Goal: Book appointment/travel/reservation

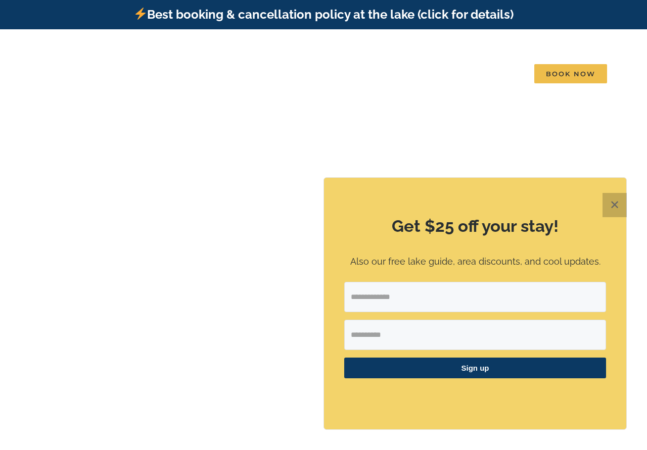
click at [624, 201] on button "✕" at bounding box center [614, 205] width 24 height 24
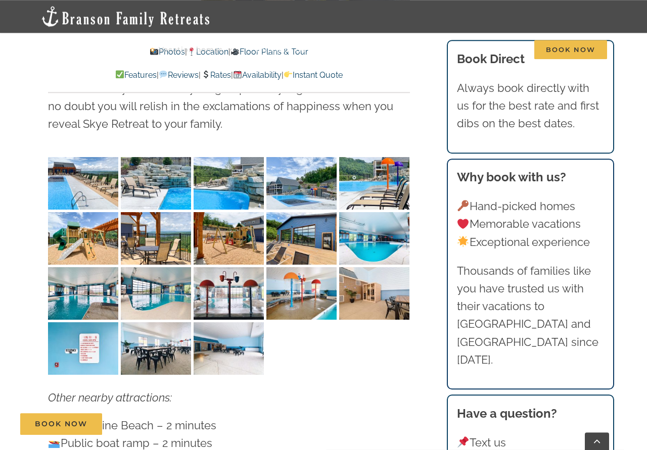
scroll to position [2731, 0]
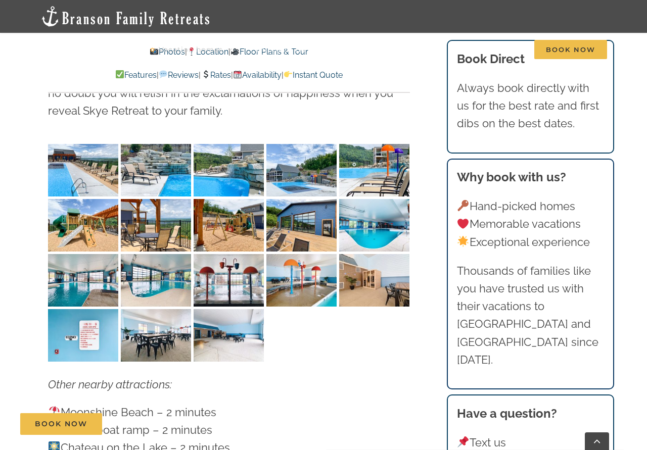
click at [64, 144] on img "Skye-Retreat-1051" at bounding box center [83, 170] width 70 height 53
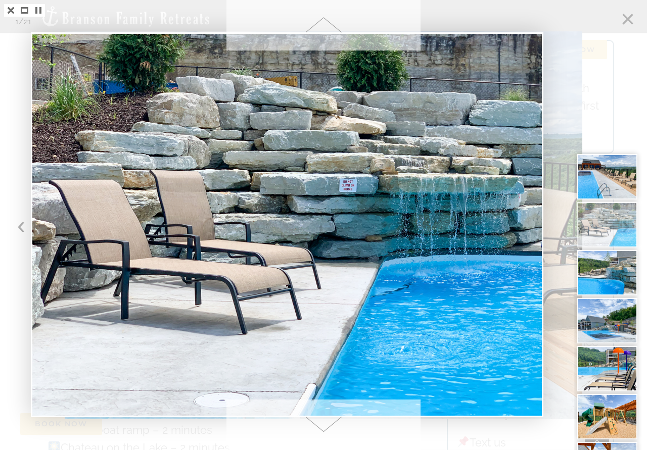
click at [318, 419] on span at bounding box center [323, 425] width 194 height 51
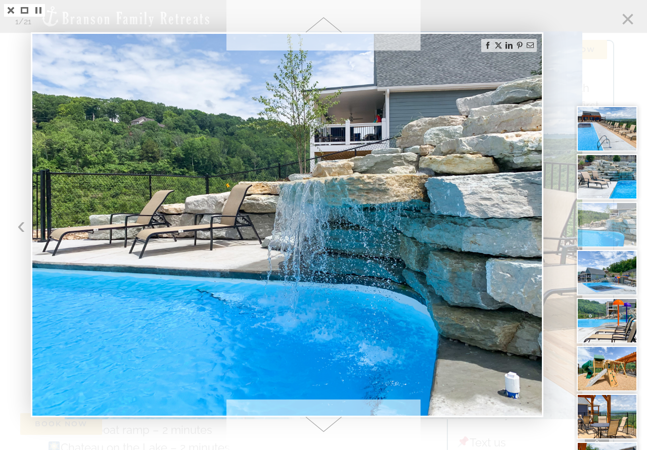
click at [319, 420] on span at bounding box center [323, 425] width 194 height 51
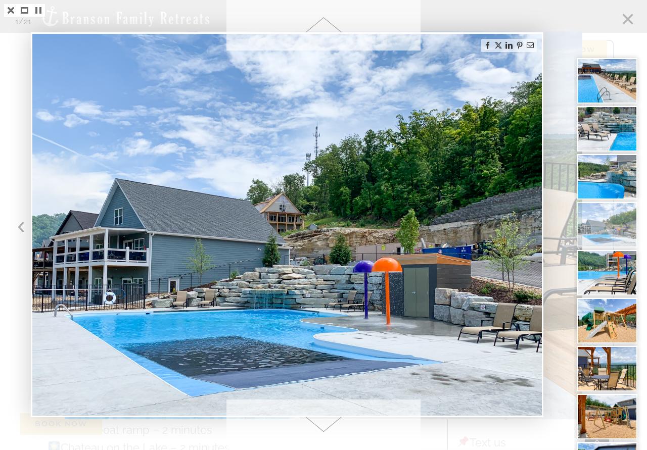
click at [319, 420] on span at bounding box center [323, 425] width 194 height 51
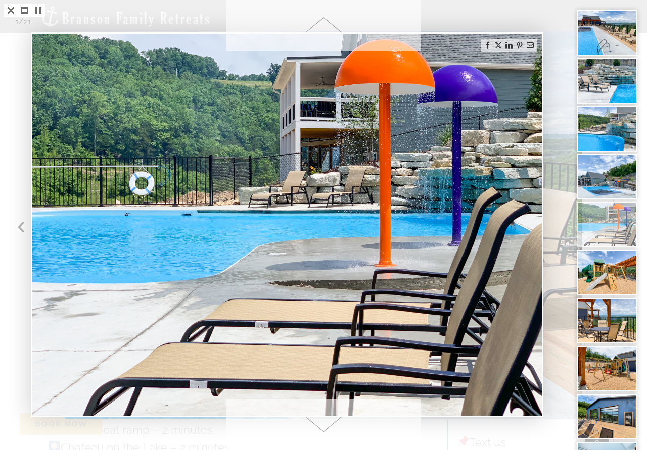
click at [319, 420] on span at bounding box center [323, 425] width 194 height 51
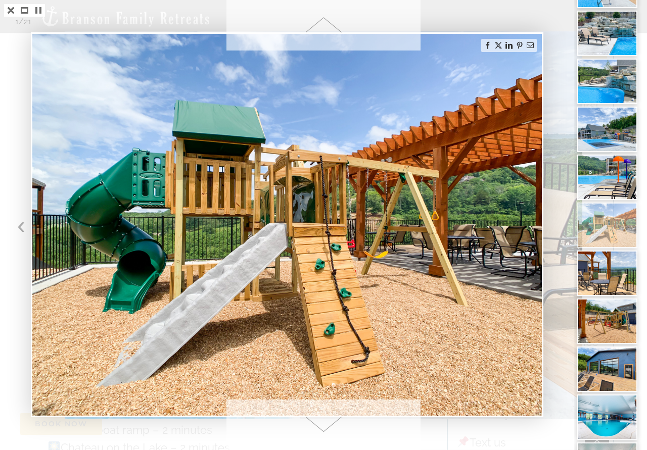
click at [319, 420] on span at bounding box center [323, 425] width 194 height 51
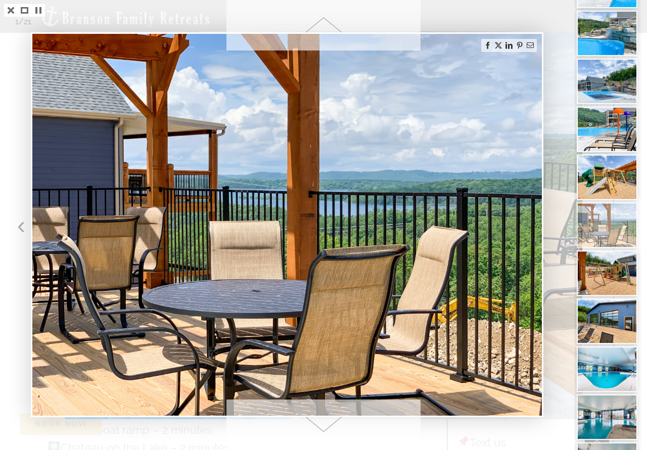
click at [319, 420] on span at bounding box center [323, 425] width 194 height 51
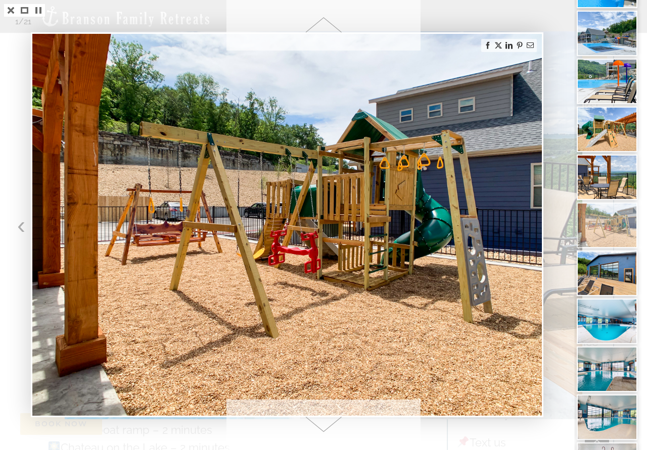
click at [319, 420] on span at bounding box center [323, 425] width 194 height 51
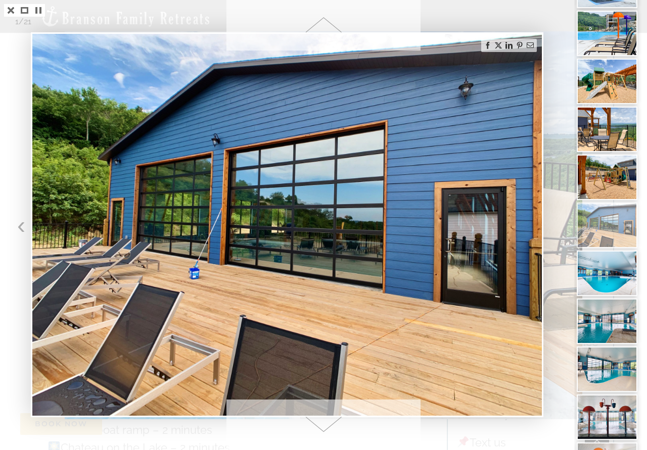
click at [319, 420] on span at bounding box center [323, 425] width 194 height 51
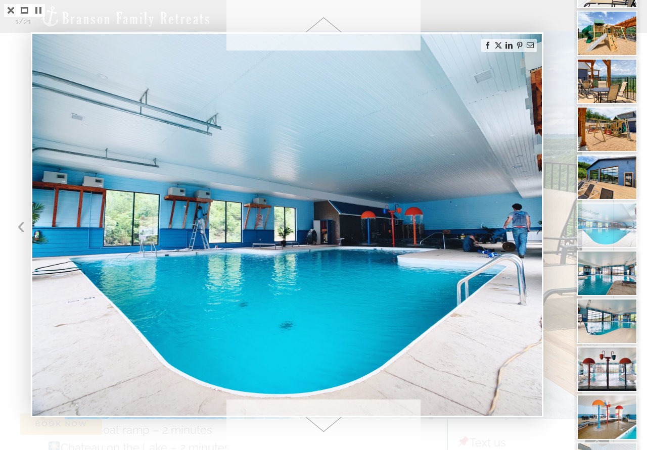
click at [319, 420] on span at bounding box center [323, 425] width 194 height 51
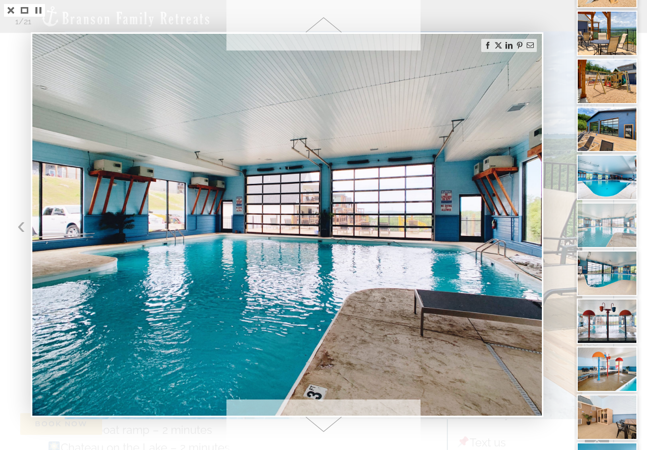
click at [319, 420] on span at bounding box center [323, 425] width 194 height 51
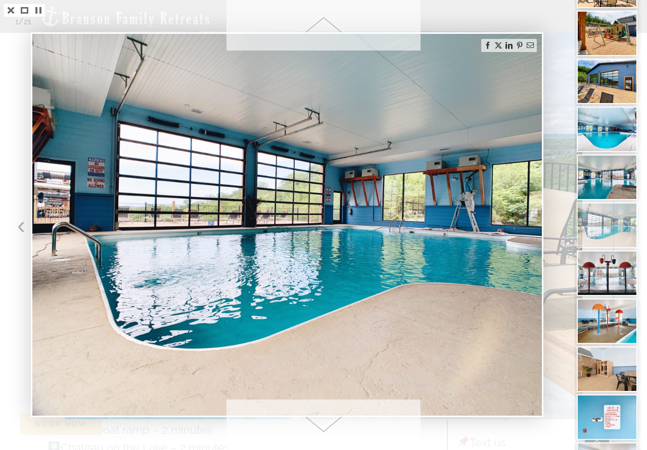
click at [319, 420] on span at bounding box center [323, 425] width 194 height 51
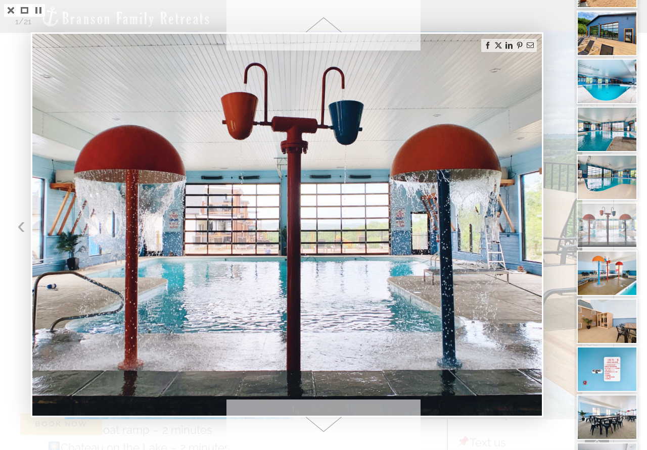
click at [319, 420] on span at bounding box center [323, 425] width 194 height 51
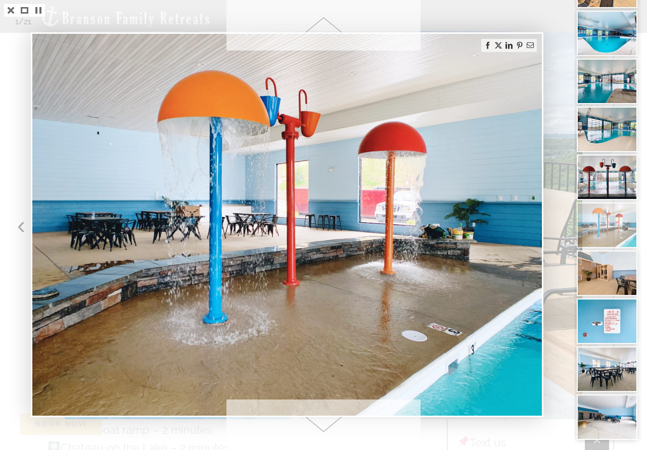
click at [319, 420] on span at bounding box center [323, 425] width 194 height 51
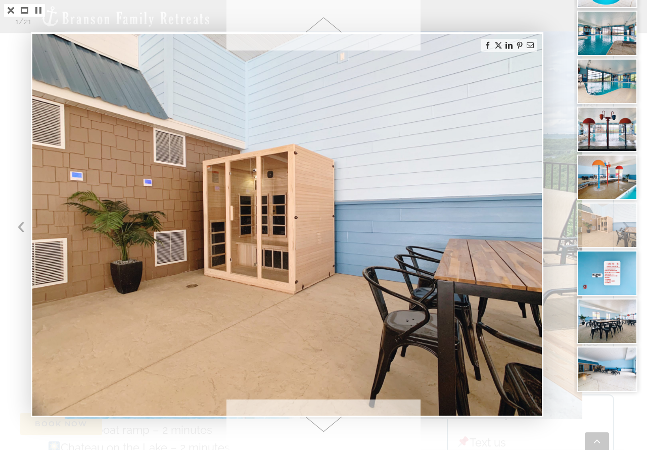
click at [319, 420] on span at bounding box center [323, 425] width 194 height 51
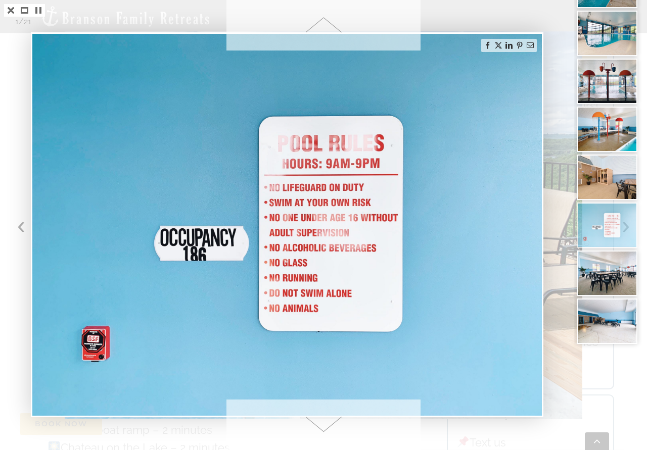
click at [319, 420] on span at bounding box center [323, 425] width 194 height 51
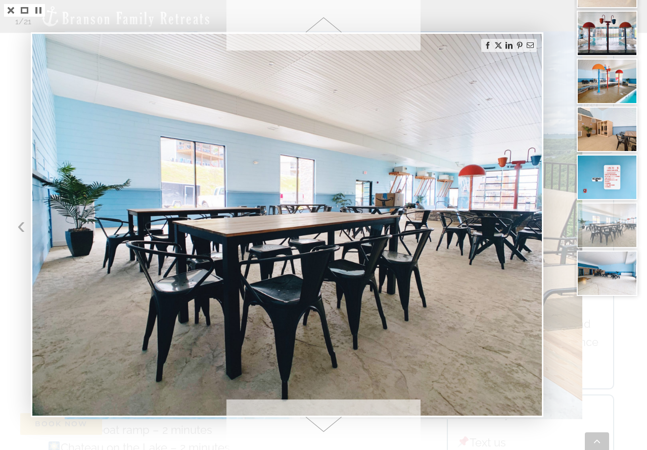
click at [319, 420] on span at bounding box center [323, 425] width 194 height 51
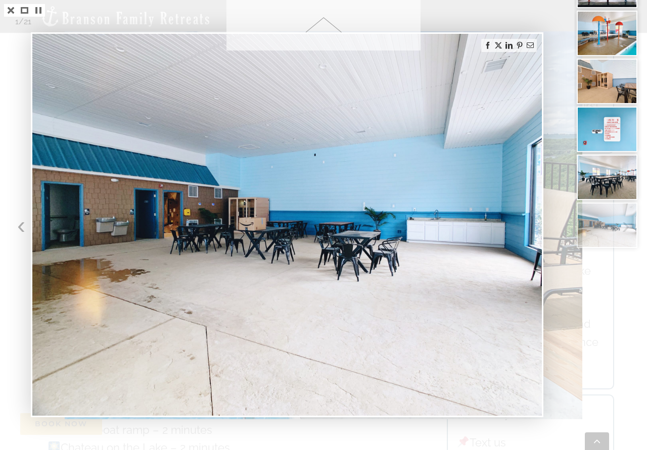
click at [319, 420] on div at bounding box center [323, 225] width 647 height 450
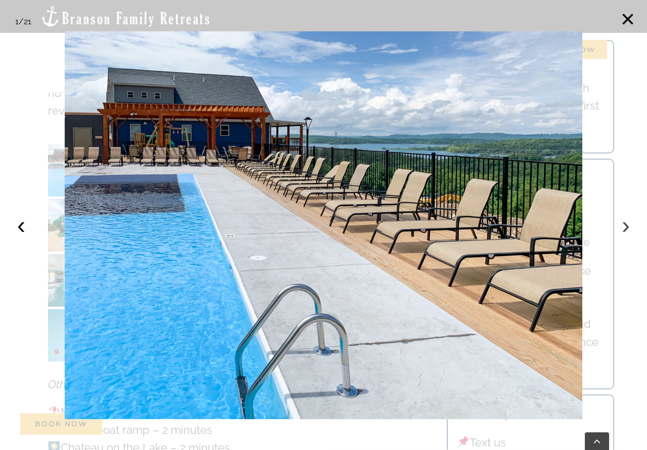
click at [625, 222] on button "›" at bounding box center [625, 225] width 22 height 22
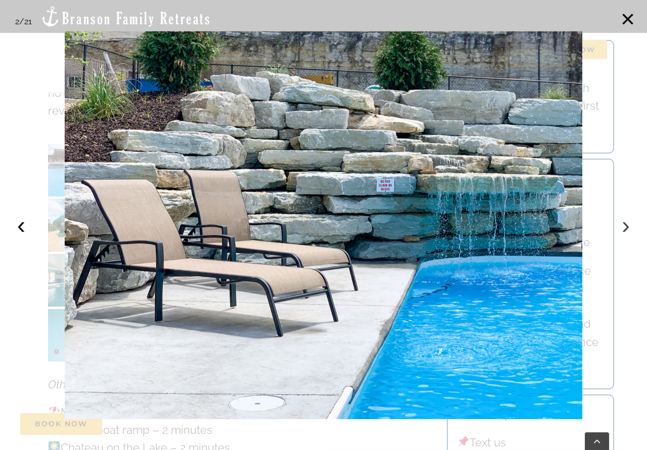
click at [632, 230] on button "›" at bounding box center [625, 225] width 22 height 22
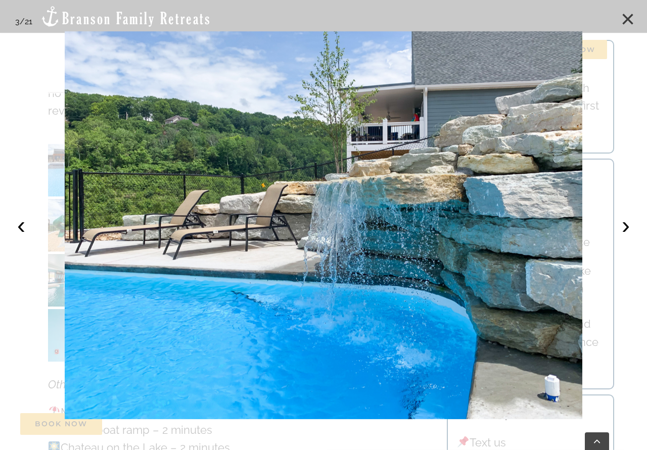
click at [624, 20] on button "×" at bounding box center [627, 19] width 22 height 22
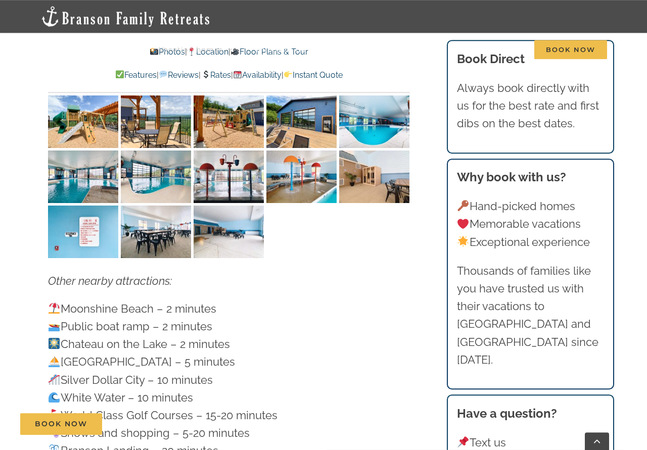
scroll to position [2885, 0]
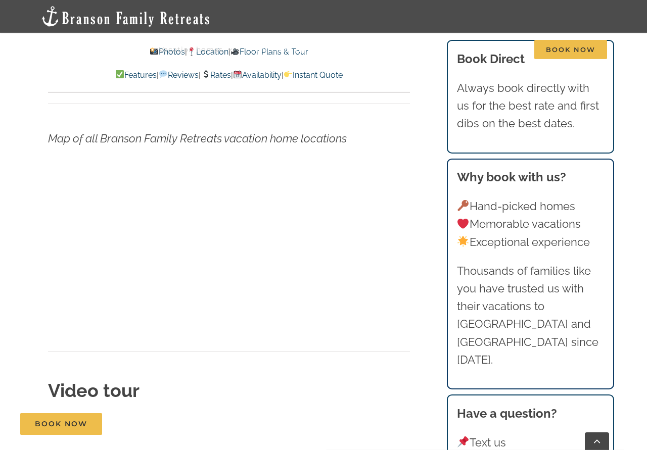
scroll to position [3246, 0]
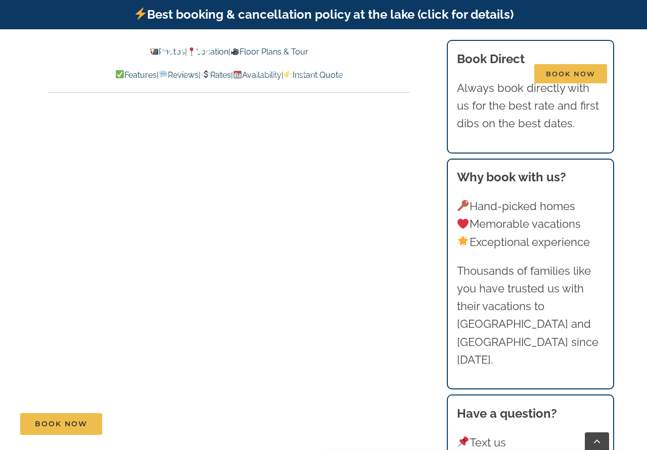
scroll to position [1700, 0]
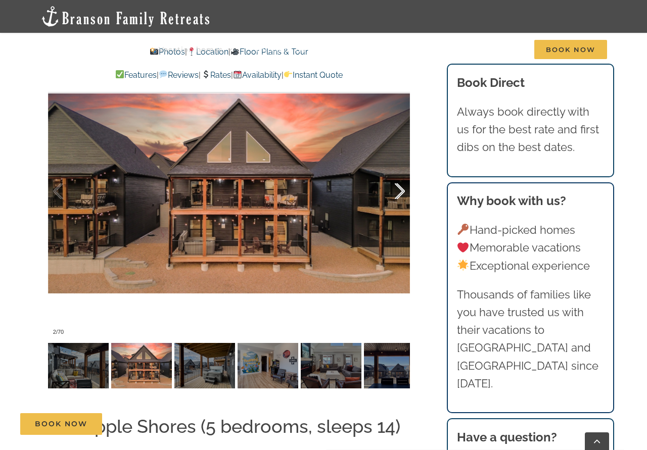
click at [401, 171] on div at bounding box center [388, 191] width 31 height 63
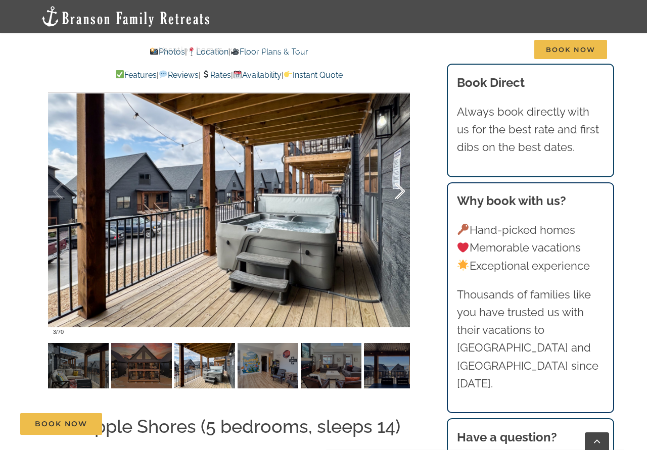
click at [401, 171] on div at bounding box center [388, 191] width 31 height 63
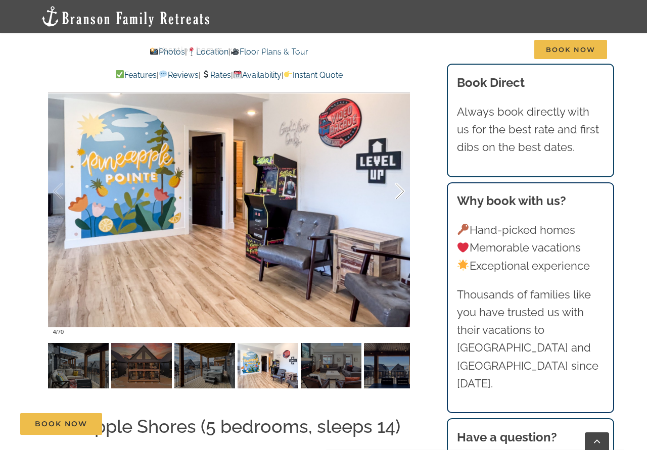
click at [401, 171] on div at bounding box center [388, 191] width 31 height 63
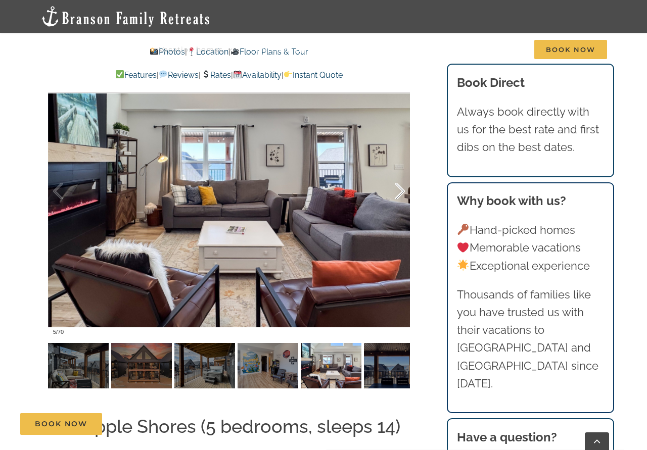
click at [401, 171] on div at bounding box center [388, 191] width 31 height 63
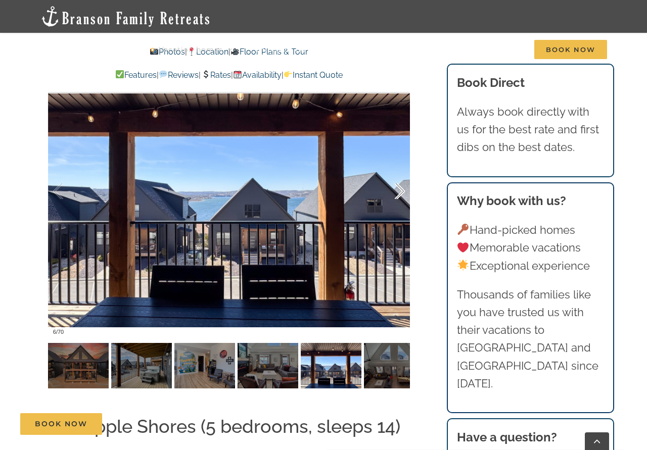
click at [401, 171] on div at bounding box center [388, 191] width 31 height 63
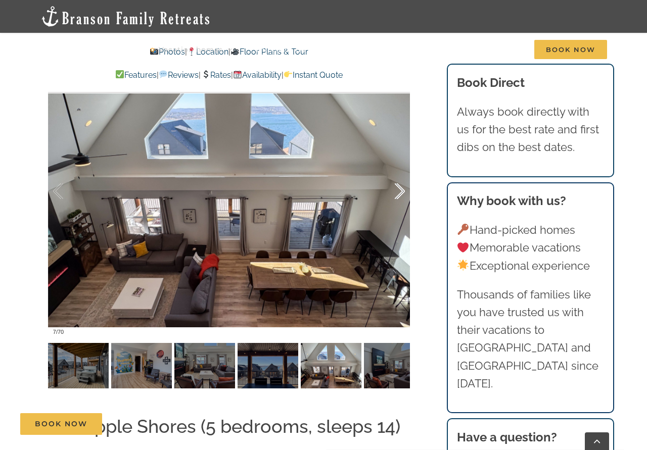
click at [401, 171] on div at bounding box center [388, 191] width 31 height 63
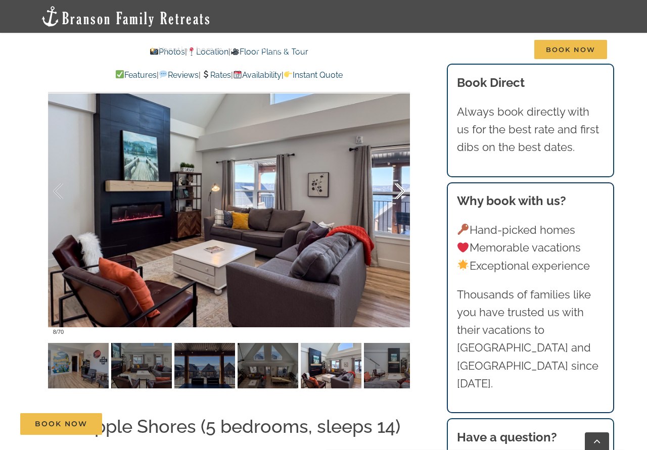
click at [401, 171] on div at bounding box center [388, 191] width 31 height 63
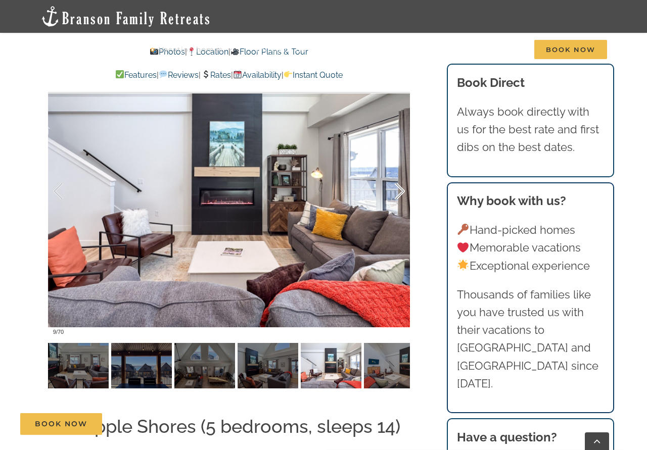
click at [401, 171] on div at bounding box center [388, 191] width 31 height 63
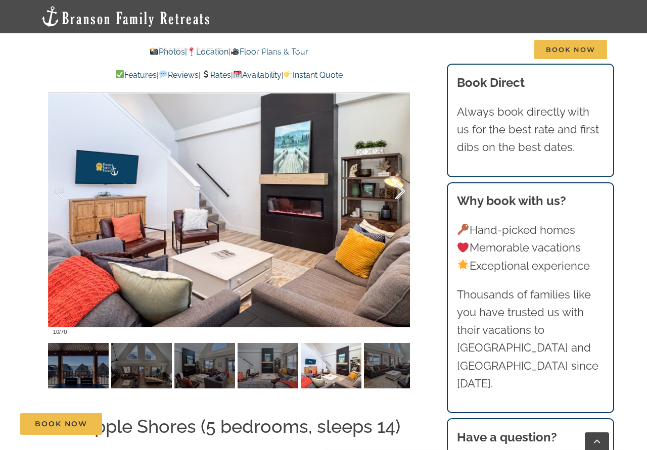
click at [401, 171] on div at bounding box center [388, 191] width 31 height 63
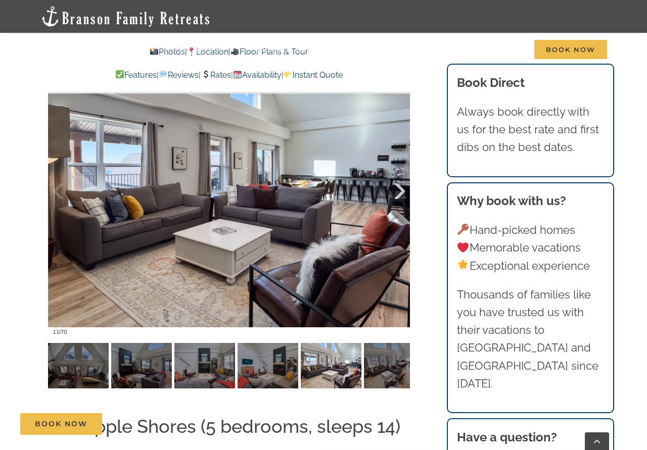
click at [401, 171] on div at bounding box center [388, 191] width 31 height 63
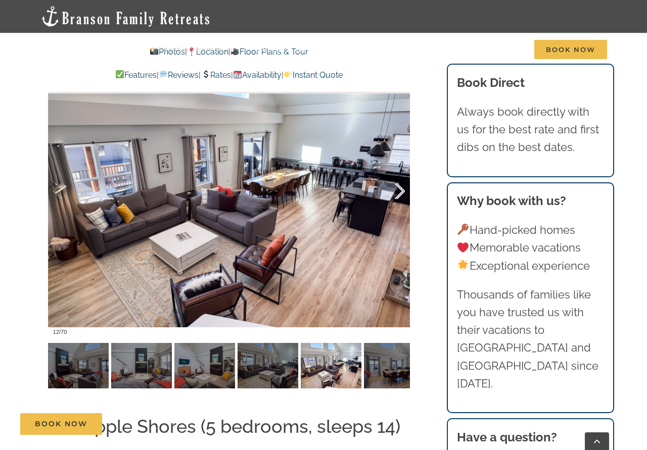
click at [401, 171] on div at bounding box center [388, 191] width 31 height 63
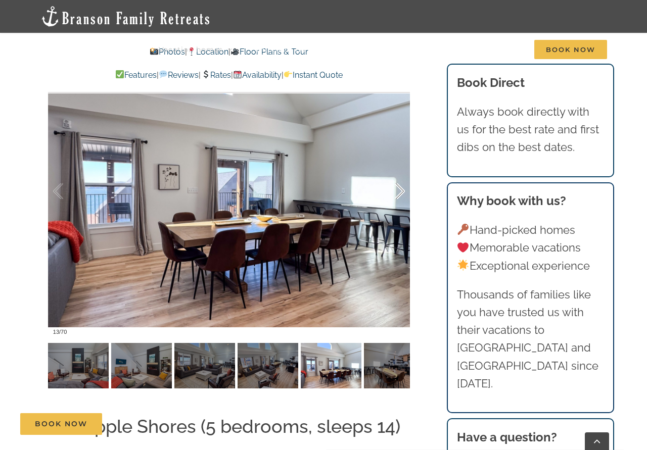
click at [401, 171] on div at bounding box center [388, 191] width 31 height 63
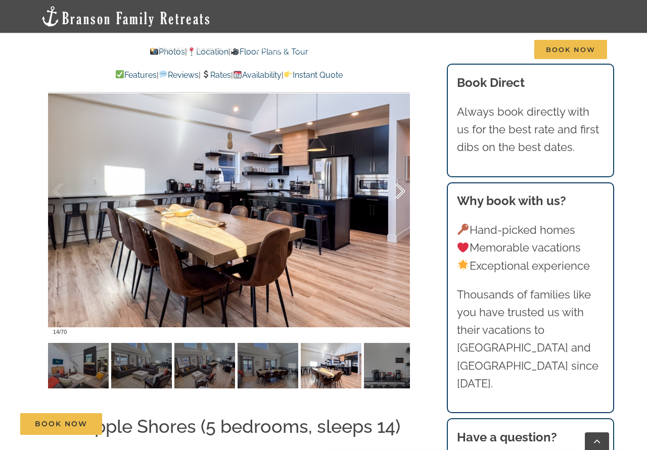
click at [401, 171] on div at bounding box center [388, 191] width 31 height 63
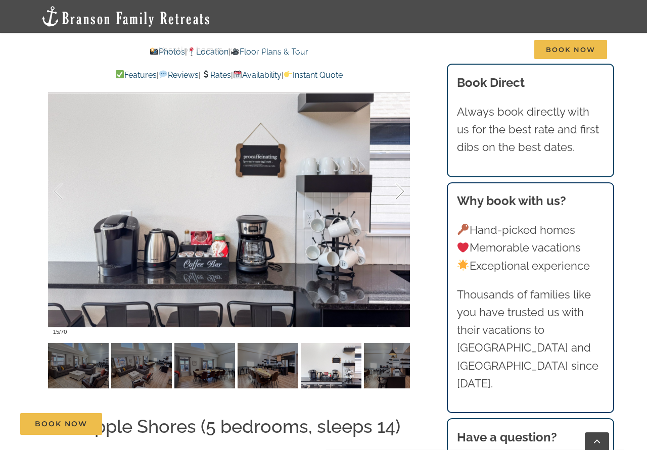
click at [401, 171] on div at bounding box center [388, 191] width 31 height 63
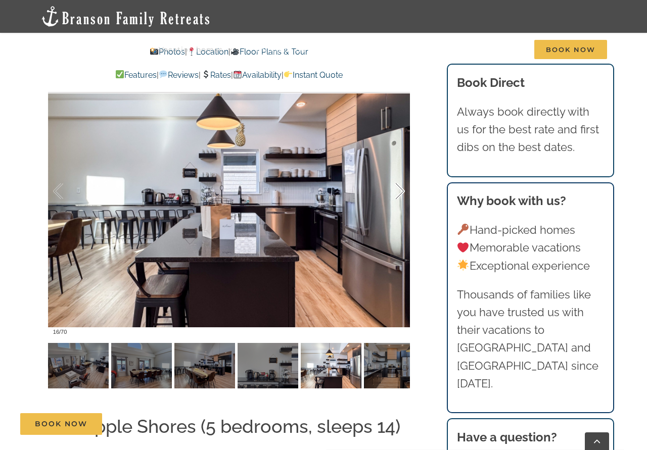
click at [401, 171] on div at bounding box center [388, 191] width 31 height 63
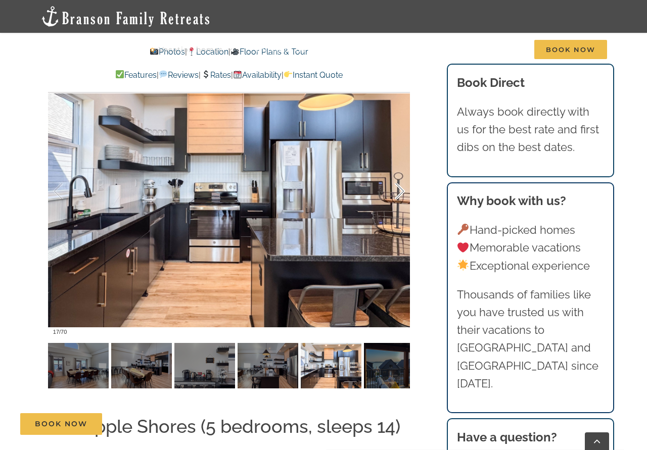
click at [401, 171] on div at bounding box center [388, 191] width 31 height 63
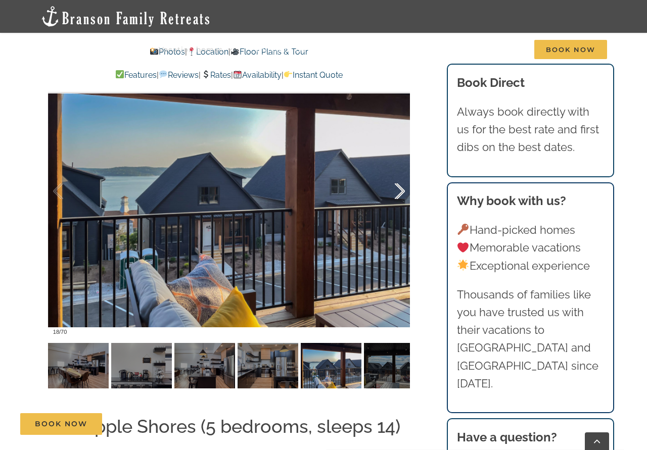
click at [401, 171] on div at bounding box center [388, 191] width 31 height 63
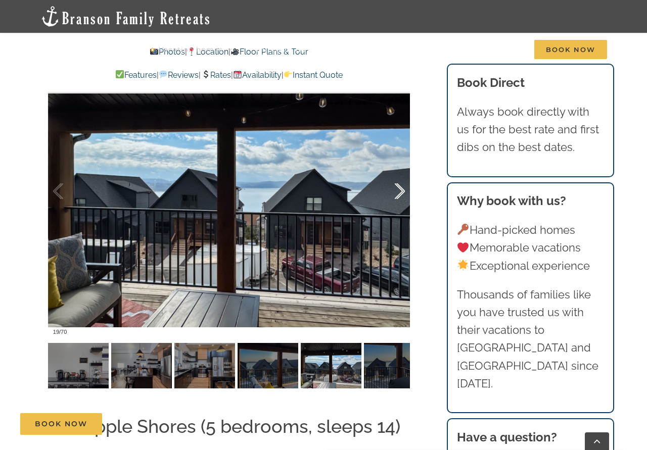
click at [401, 171] on div at bounding box center [388, 191] width 31 height 63
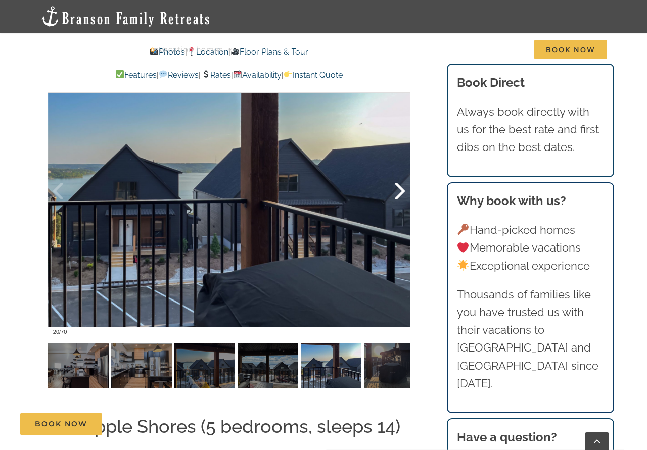
click at [401, 171] on div at bounding box center [388, 191] width 31 height 63
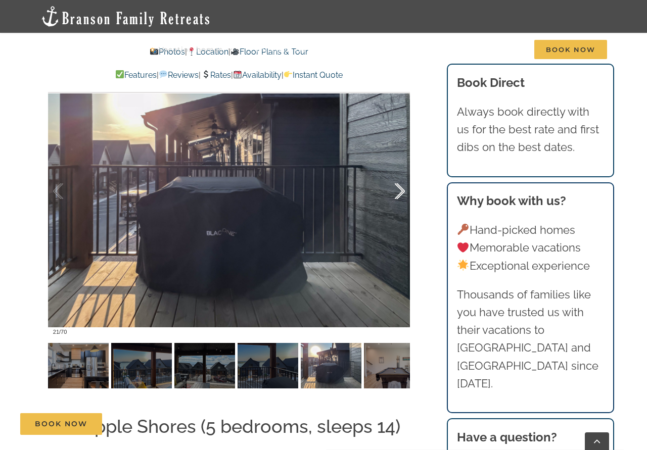
click at [401, 171] on div at bounding box center [388, 191] width 31 height 63
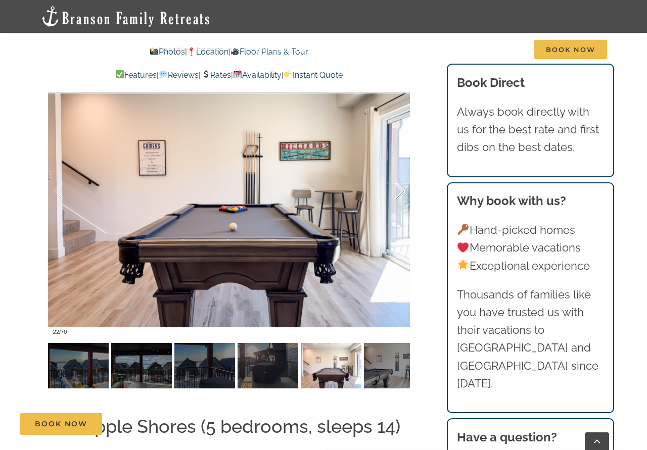
click at [401, 171] on div at bounding box center [388, 191] width 31 height 63
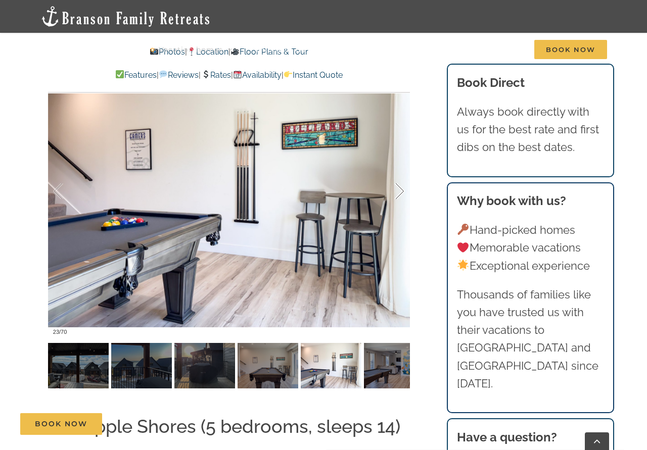
click at [401, 171] on div at bounding box center [388, 191] width 31 height 63
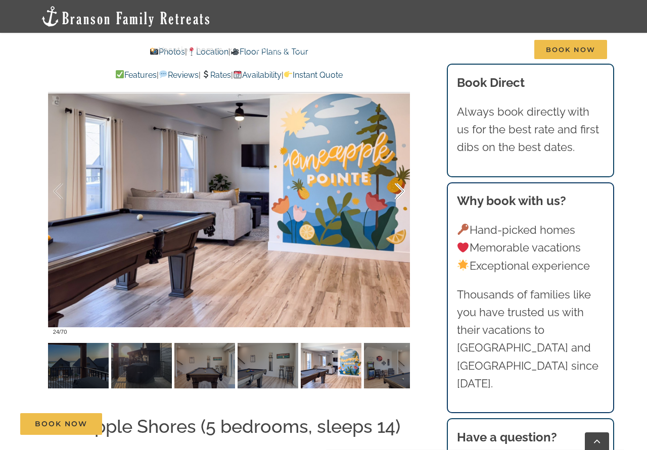
click at [401, 171] on div at bounding box center [388, 191] width 31 height 63
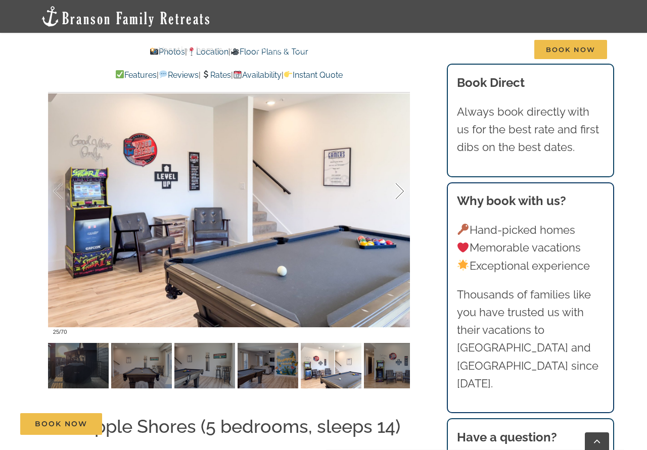
click at [401, 171] on div at bounding box center [388, 191] width 31 height 63
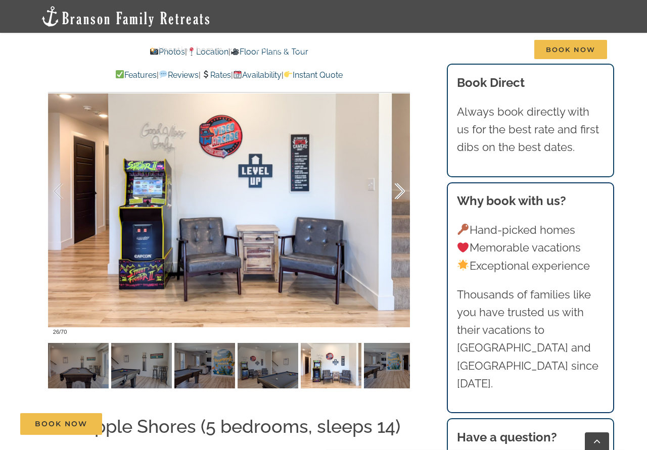
click at [401, 171] on div at bounding box center [388, 191] width 31 height 63
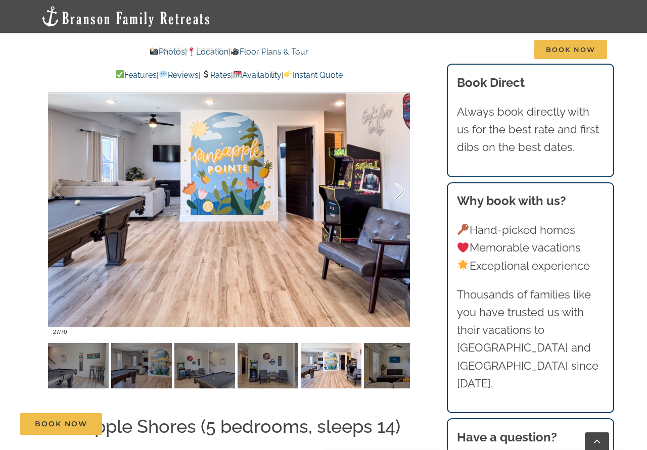
click at [401, 172] on div at bounding box center [388, 191] width 31 height 63
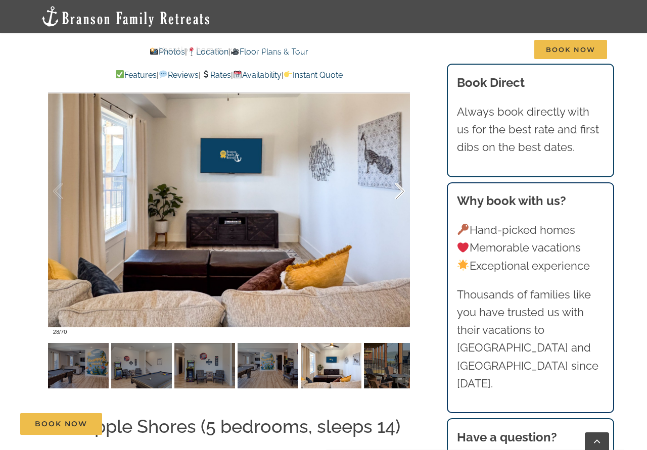
click at [401, 172] on div at bounding box center [388, 191] width 31 height 63
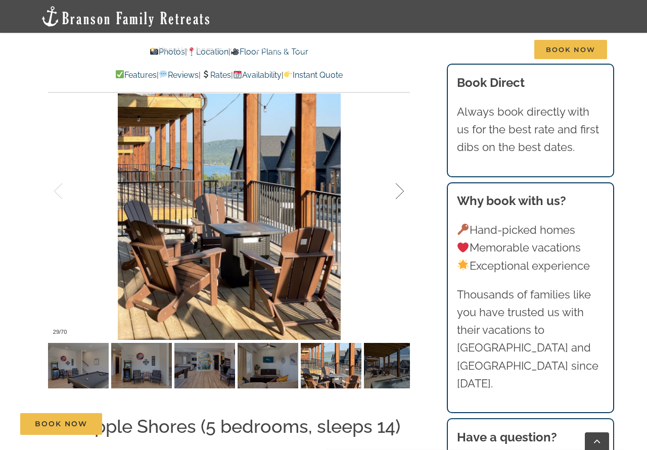
click at [401, 172] on div at bounding box center [388, 191] width 31 height 63
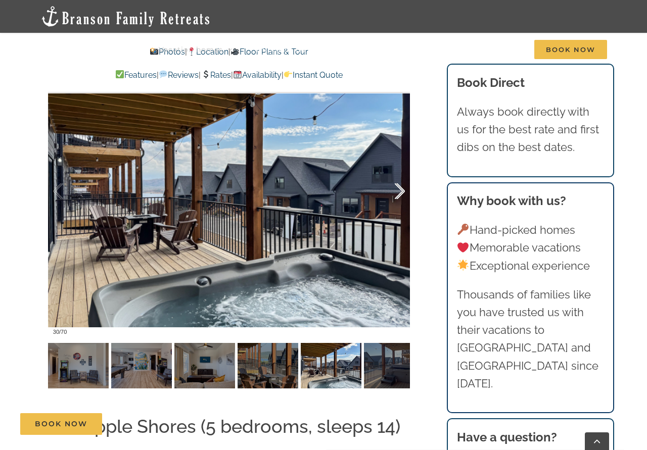
click at [401, 172] on div at bounding box center [388, 191] width 31 height 63
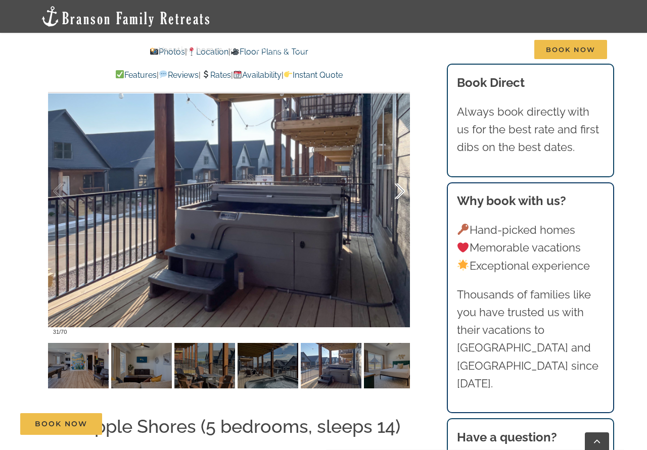
click at [401, 172] on div at bounding box center [388, 191] width 31 height 63
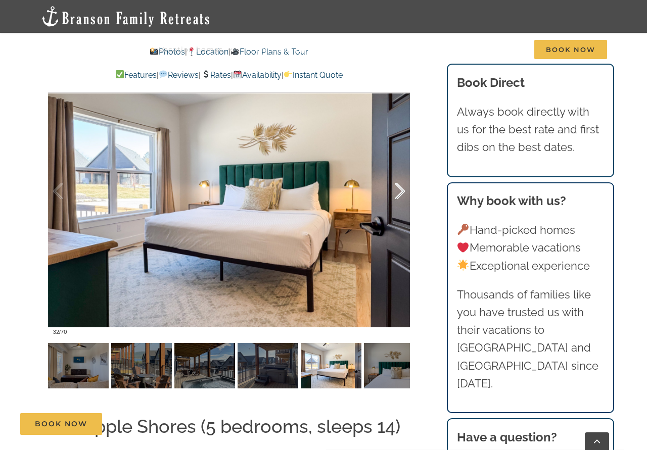
click at [401, 172] on div at bounding box center [388, 191] width 31 height 63
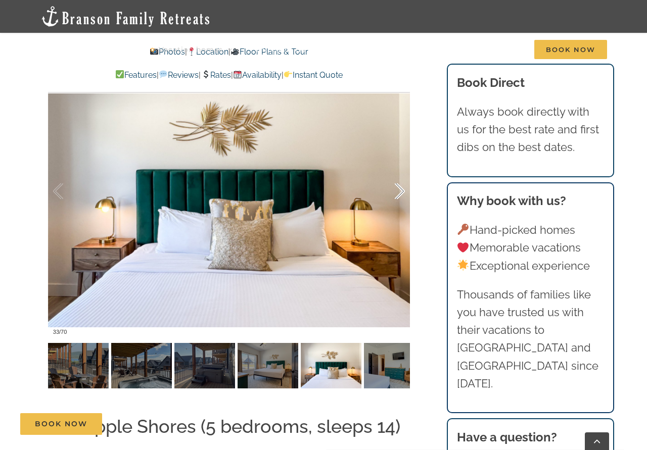
click at [401, 172] on div at bounding box center [388, 191] width 31 height 63
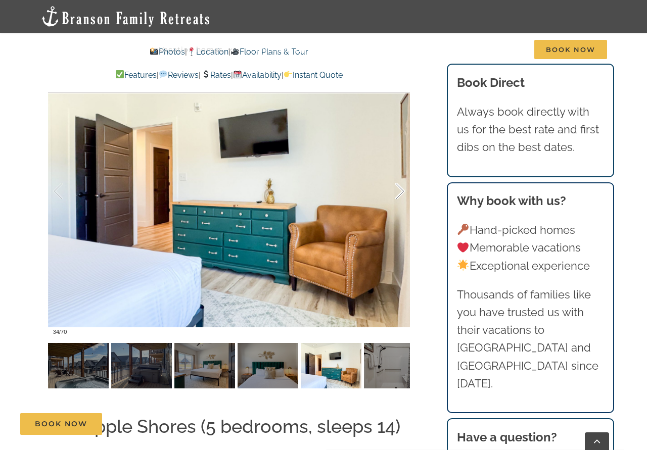
click at [401, 172] on div at bounding box center [388, 191] width 31 height 63
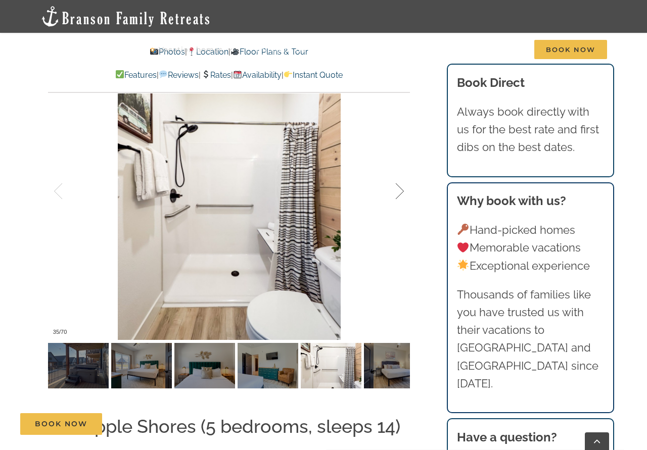
click at [403, 172] on div at bounding box center [388, 191] width 31 height 63
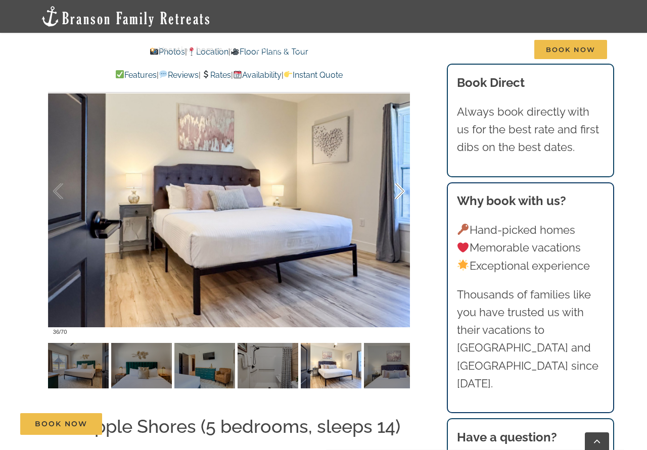
click at [403, 172] on div at bounding box center [388, 191] width 31 height 63
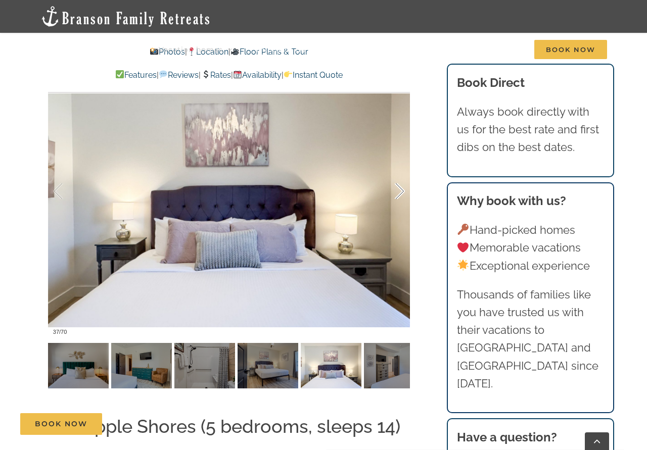
click at [403, 172] on div at bounding box center [388, 191] width 31 height 63
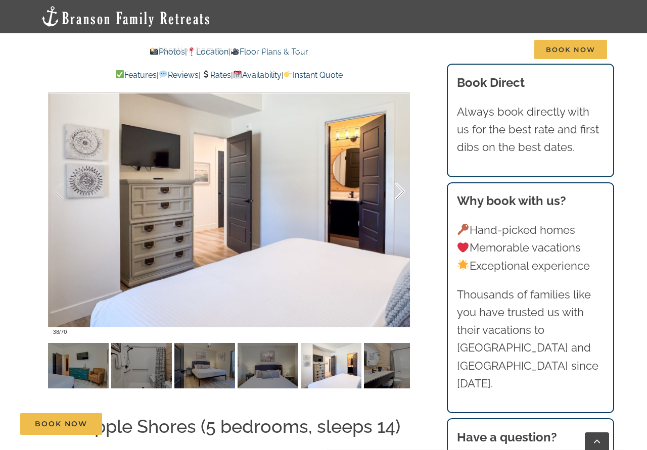
click at [403, 172] on div at bounding box center [388, 191] width 31 height 63
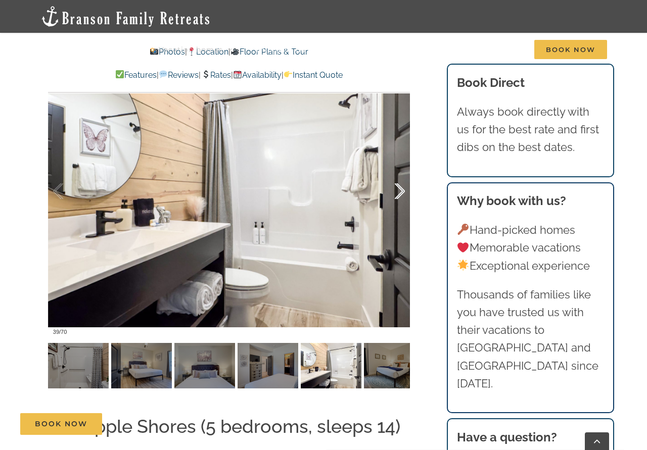
click at [403, 172] on div at bounding box center [388, 191] width 31 height 63
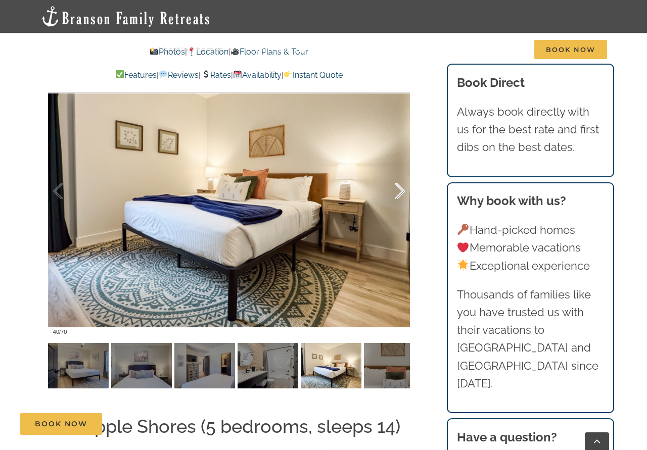
click at [403, 172] on div at bounding box center [388, 191] width 31 height 63
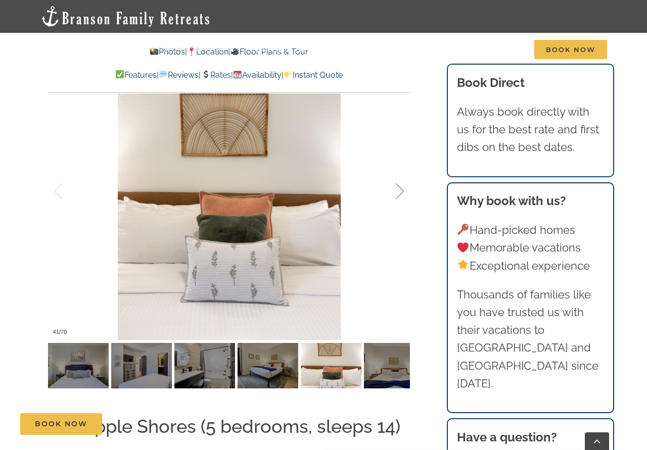
click at [403, 172] on div at bounding box center [388, 191] width 31 height 63
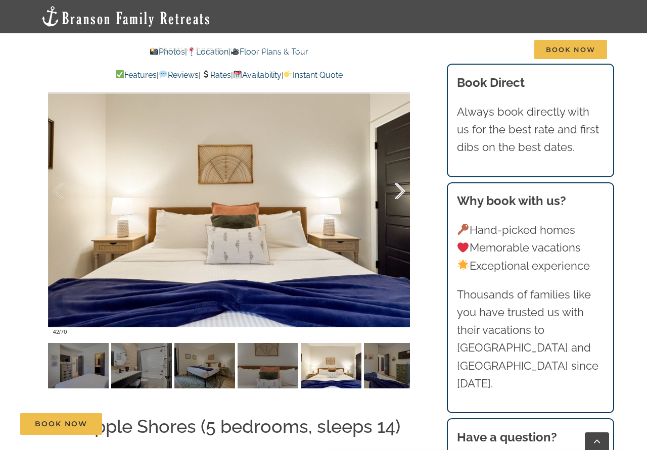
click at [403, 172] on div at bounding box center [388, 191] width 31 height 63
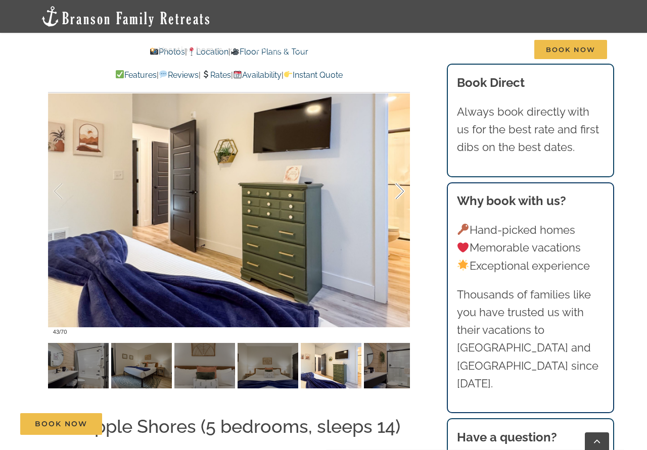
click at [403, 172] on div at bounding box center [388, 191] width 31 height 63
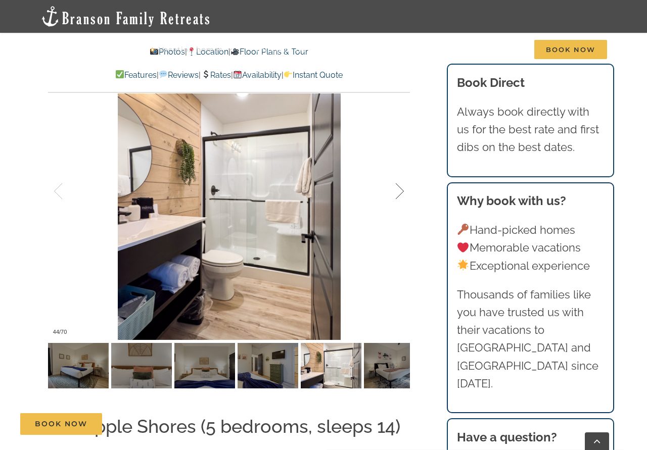
click at [403, 172] on div at bounding box center [388, 191] width 31 height 63
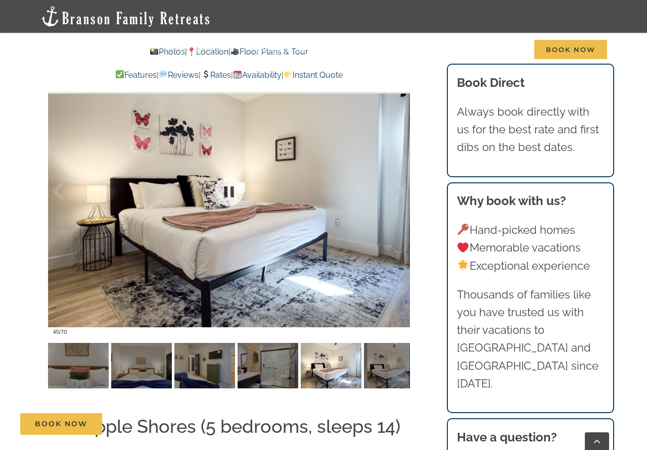
click at [405, 173] on div at bounding box center [229, 191] width 362 height 297
click at [406, 176] on div at bounding box center [229, 191] width 362 height 297
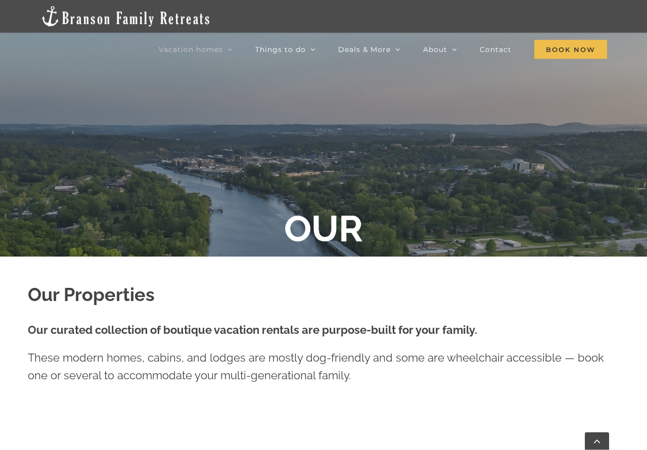
scroll to position [258, 0]
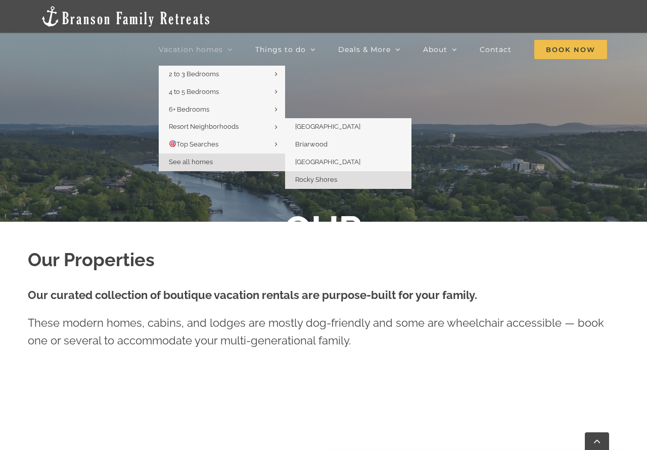
click at [326, 177] on span "Rocky Shores" at bounding box center [316, 180] width 42 height 8
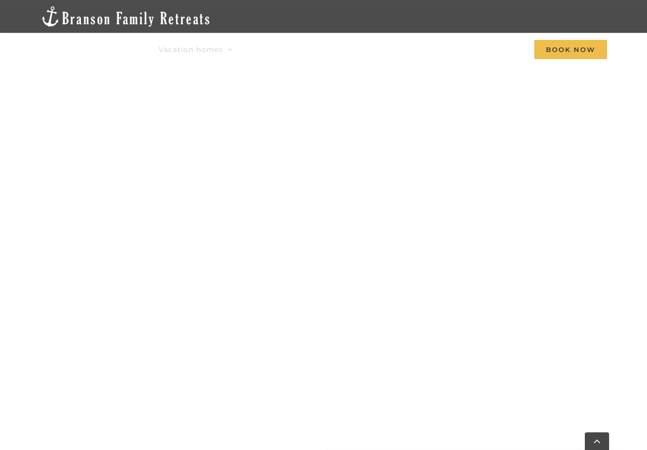
scroll to position [813, 0]
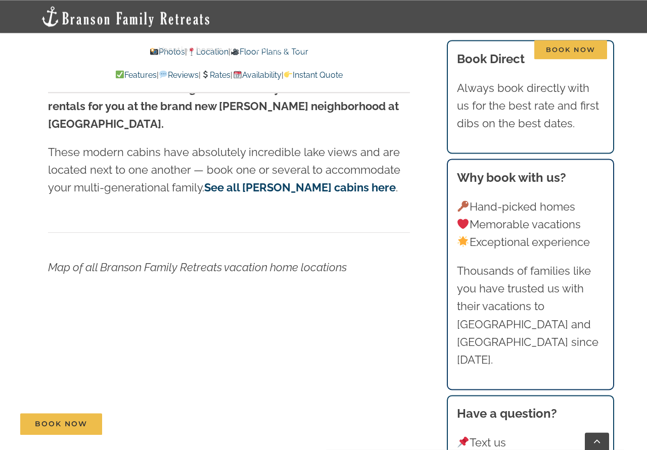
scroll to position [6646, 0]
